Goal: Transaction & Acquisition: Purchase product/service

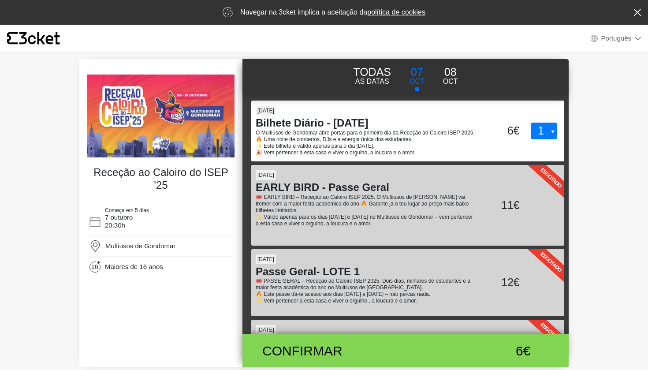
select select "pt_PT"
select select "1"
click at [348, 341] on div "Confirmar" at bounding box center [351, 351] width 199 height 20
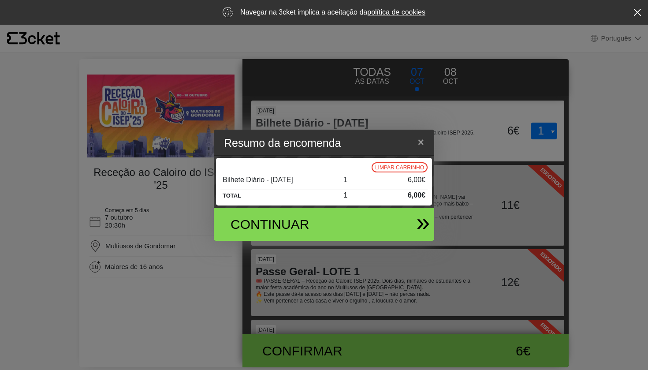
click at [331, 226] on div "Continuar" at bounding box center [288, 224] width 129 height 20
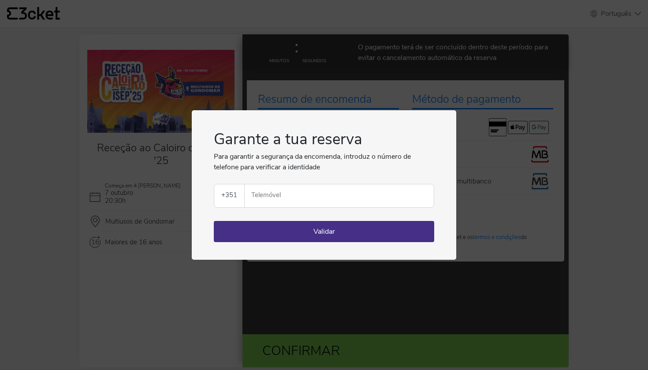
select select "pt_PT"
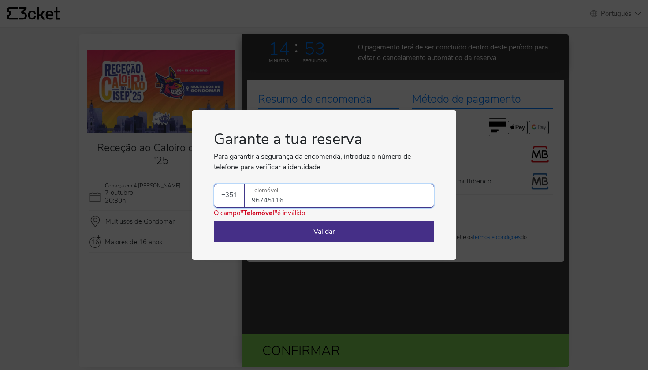
type input "967451166"
click at [323, 229] on button "Validar" at bounding box center [324, 231] width 220 height 21
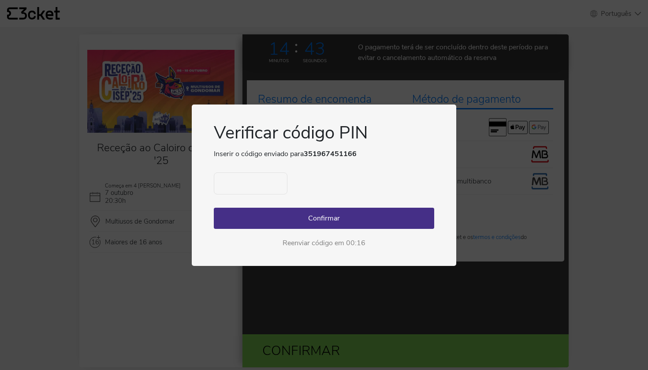
click at [267, 191] on input "text" at bounding box center [251, 183] width 74 height 22
type input "6718"
click at [277, 218] on button "Confirmar" at bounding box center [324, 218] width 220 height 21
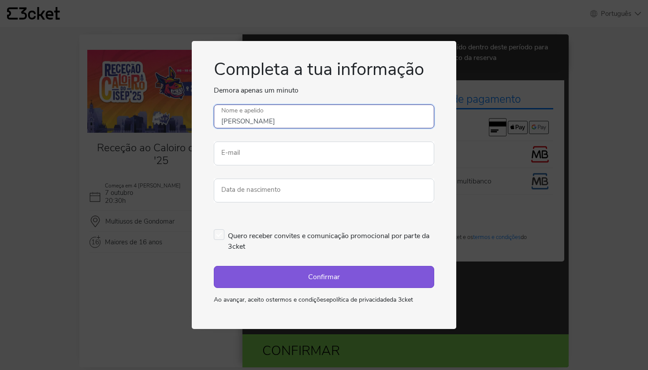
type input "[PERSON_NAME]"
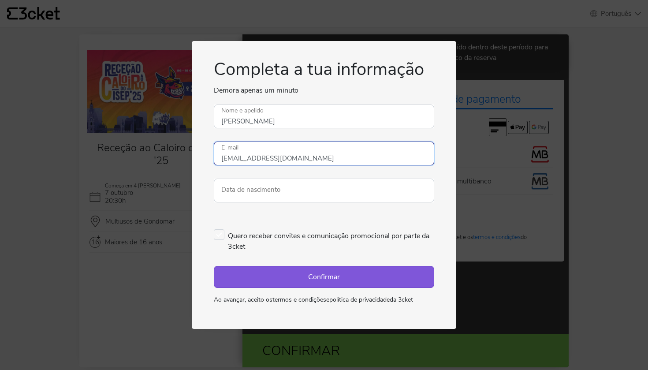
type input "[EMAIL_ADDRESS][DOMAIN_NAME]"
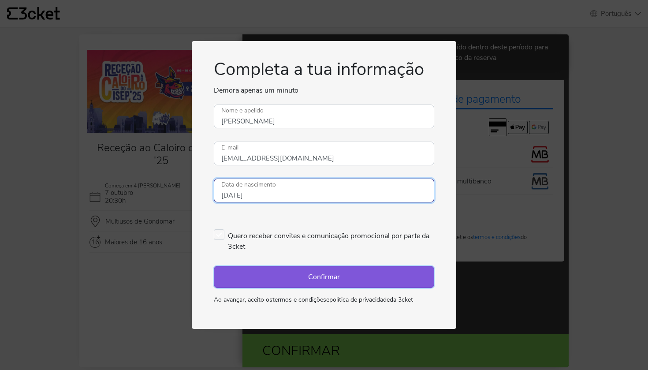
type input "23/11/2003"
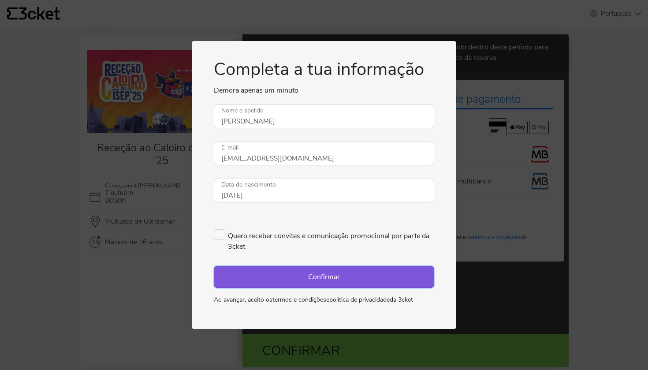
click at [267, 271] on button "Confirmar" at bounding box center [324, 277] width 220 height 22
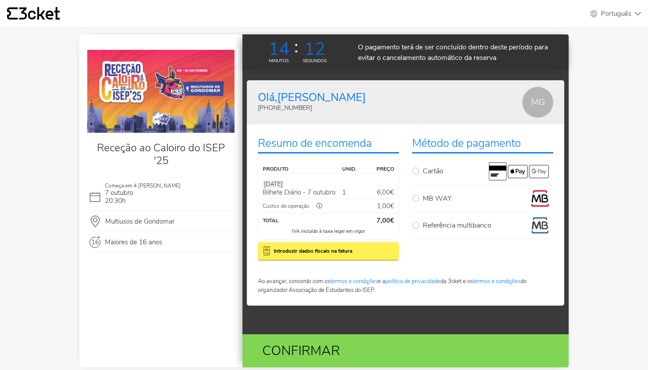
click at [419, 197] on div "MB WAY" at bounding box center [482, 198] width 141 height 18
click at [423, 197] on label "MB WAY" at bounding box center [488, 198] width 130 height 18
click at [423, 195] on input "MB WAY" at bounding box center [426, 192] width 6 height 6
radio input "true"
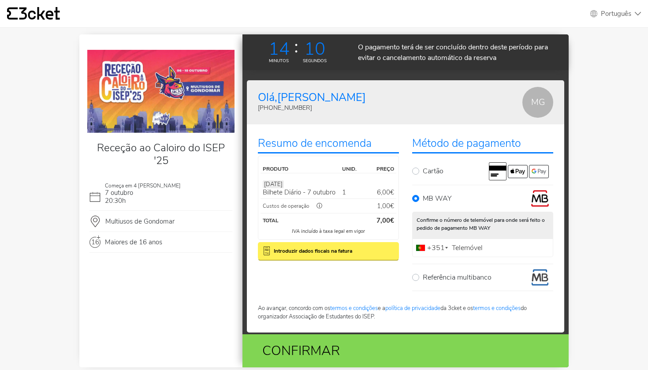
click at [465, 250] on label "Telemóvel" at bounding box center [466, 248] width 35 height 6
click at [465, 250] on input "Telemóvel" at bounding box center [482, 247] width 141 height 19
type input "967451166"
click at [457, 363] on div "Confirmar" at bounding box center [402, 350] width 312 height 33
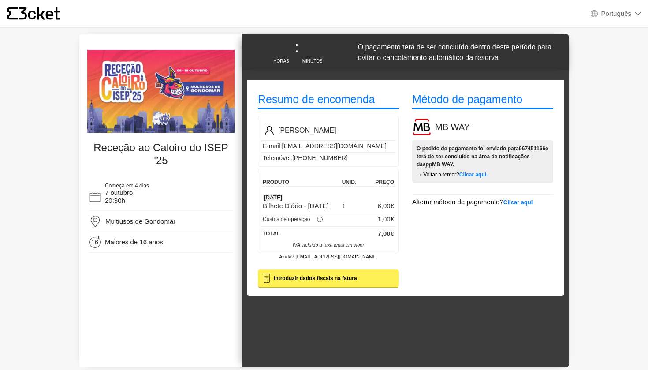
select select "pt_PT"
